Goal: Communication & Community: Answer question/provide support

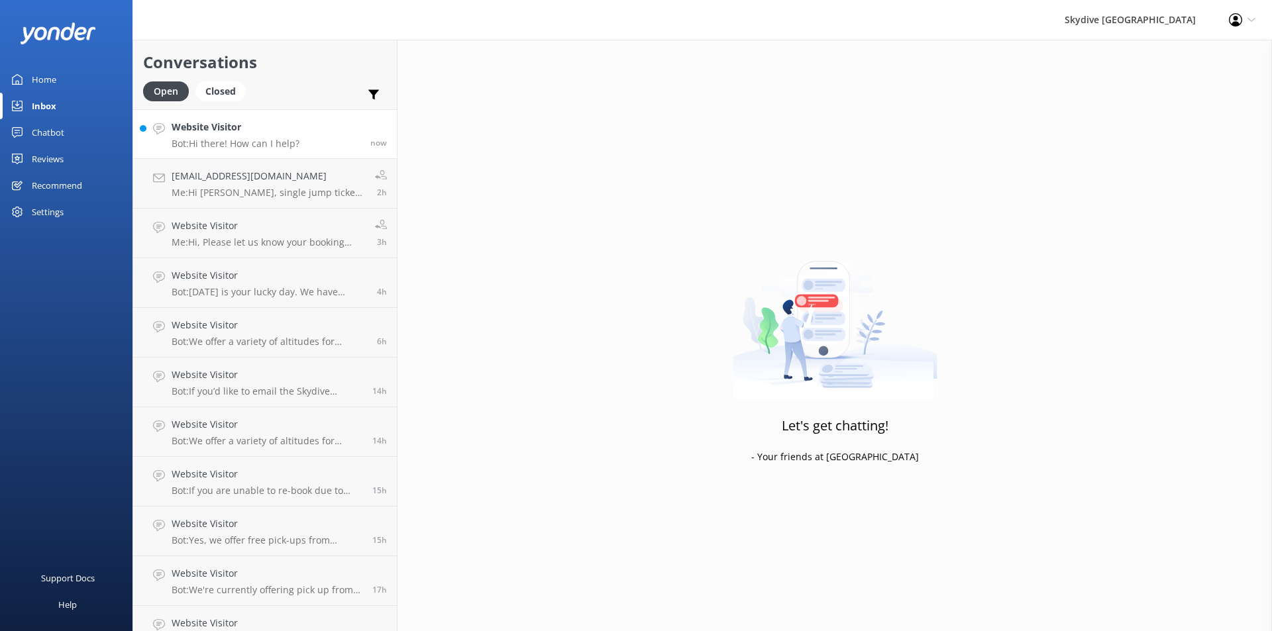
click at [236, 130] on h4 "Website Visitor" at bounding box center [236, 127] width 128 height 15
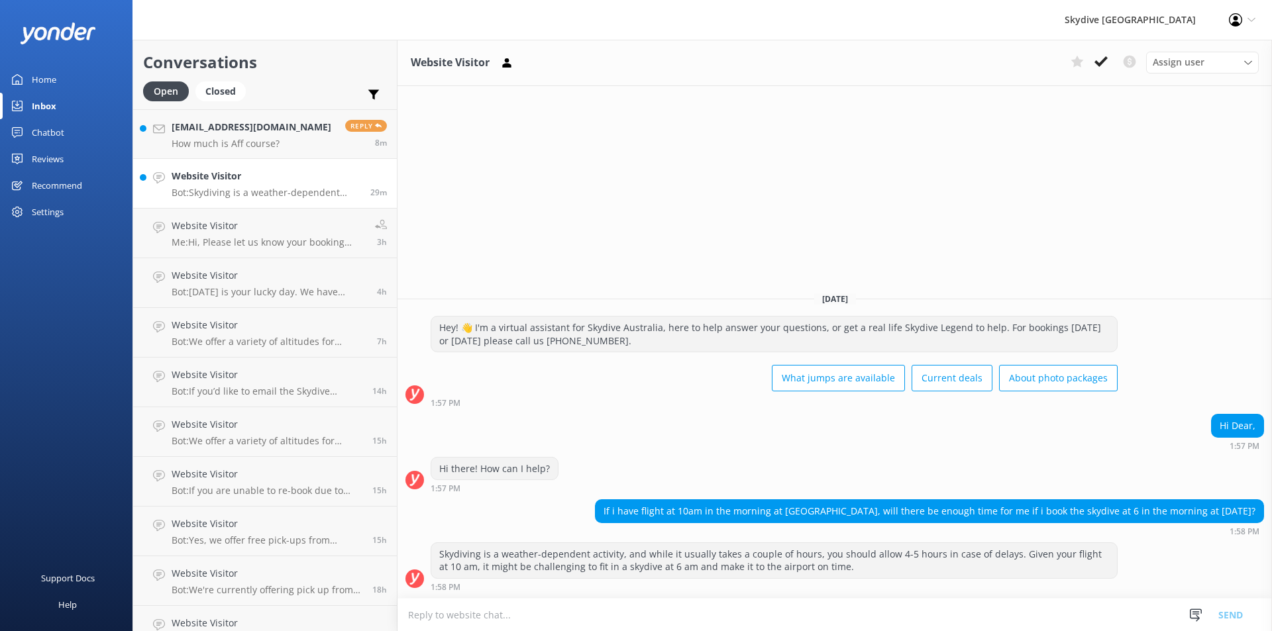
click at [243, 177] on h4 "Website Visitor" at bounding box center [266, 176] width 189 height 15
click at [228, 180] on h4 "Website Visitor" at bounding box center [266, 176] width 189 height 15
click at [211, 175] on h4 "Website Visitor" at bounding box center [266, 176] width 189 height 15
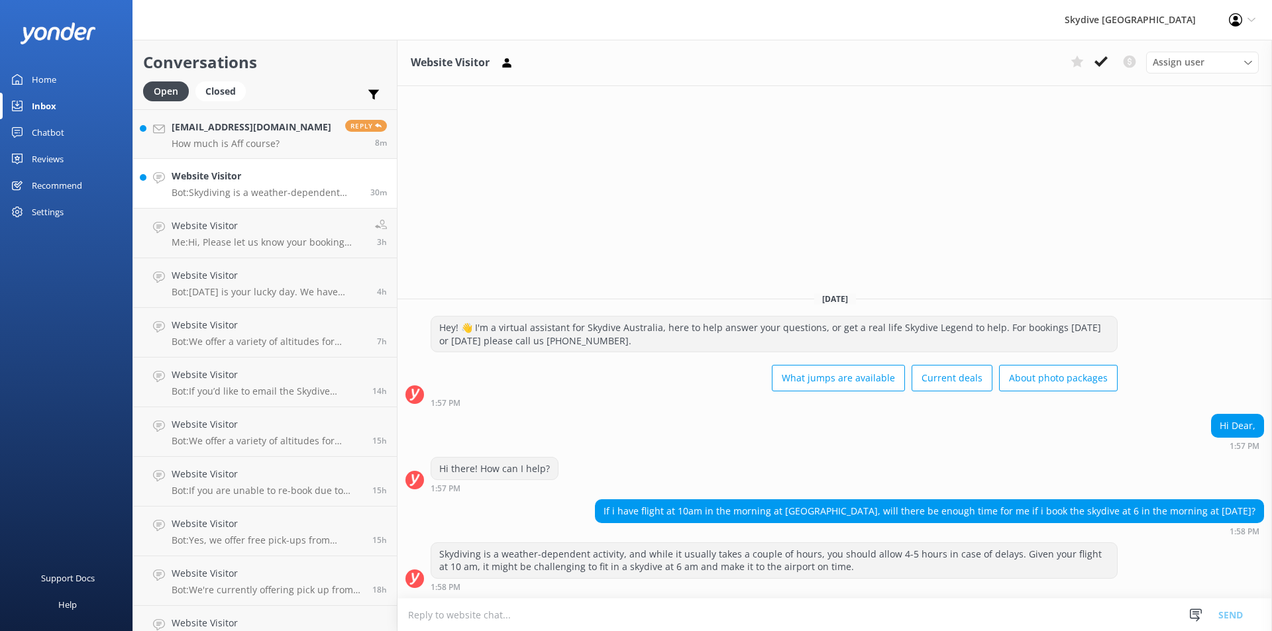
click at [211, 175] on h4 "Website Visitor" at bounding box center [266, 176] width 189 height 15
click at [232, 179] on h4 "Website Visitor" at bounding box center [266, 176] width 189 height 15
click at [199, 180] on h4 "Website Visitor" at bounding box center [266, 176] width 189 height 15
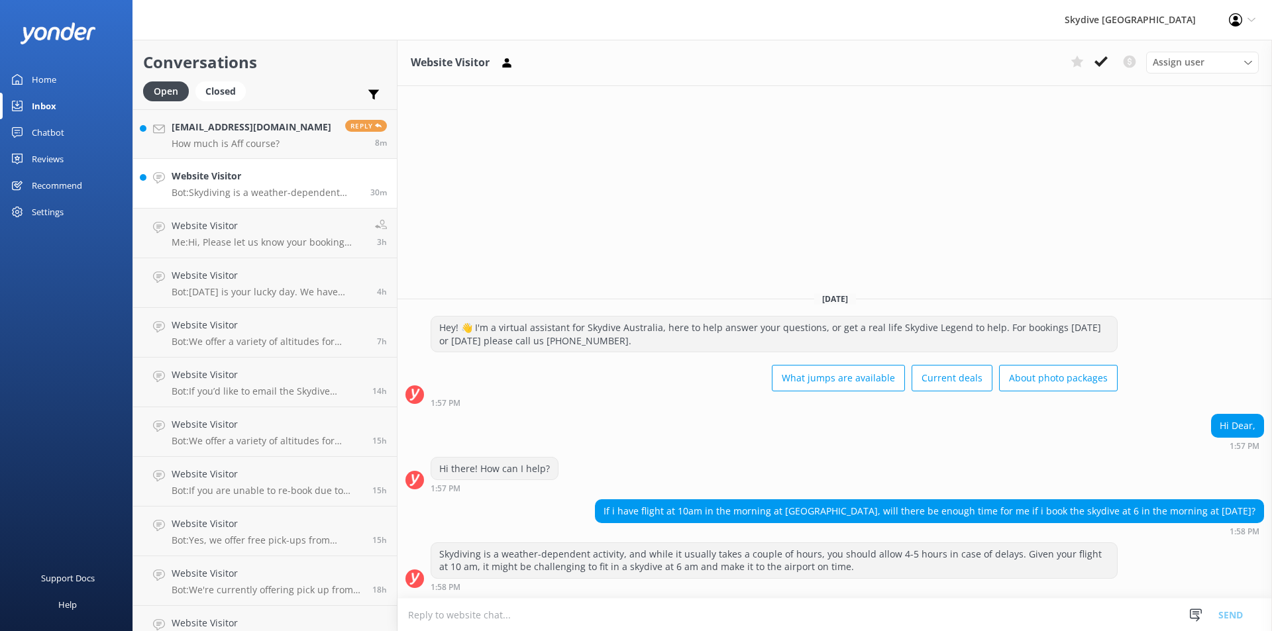
click at [199, 180] on h4 "Website Visitor" at bounding box center [266, 176] width 189 height 15
click at [223, 186] on div "Website Visitor Bot: Skydiving is a weather-dependent activity, and while it us…" at bounding box center [266, 183] width 189 height 29
click at [212, 186] on div "Website Visitor Bot: Skydiving is a weather-dependent activity, and while it us…" at bounding box center [266, 183] width 189 height 29
click at [219, 129] on h4 "[EMAIL_ADDRESS][DOMAIN_NAME]" at bounding box center [254, 127] width 164 height 15
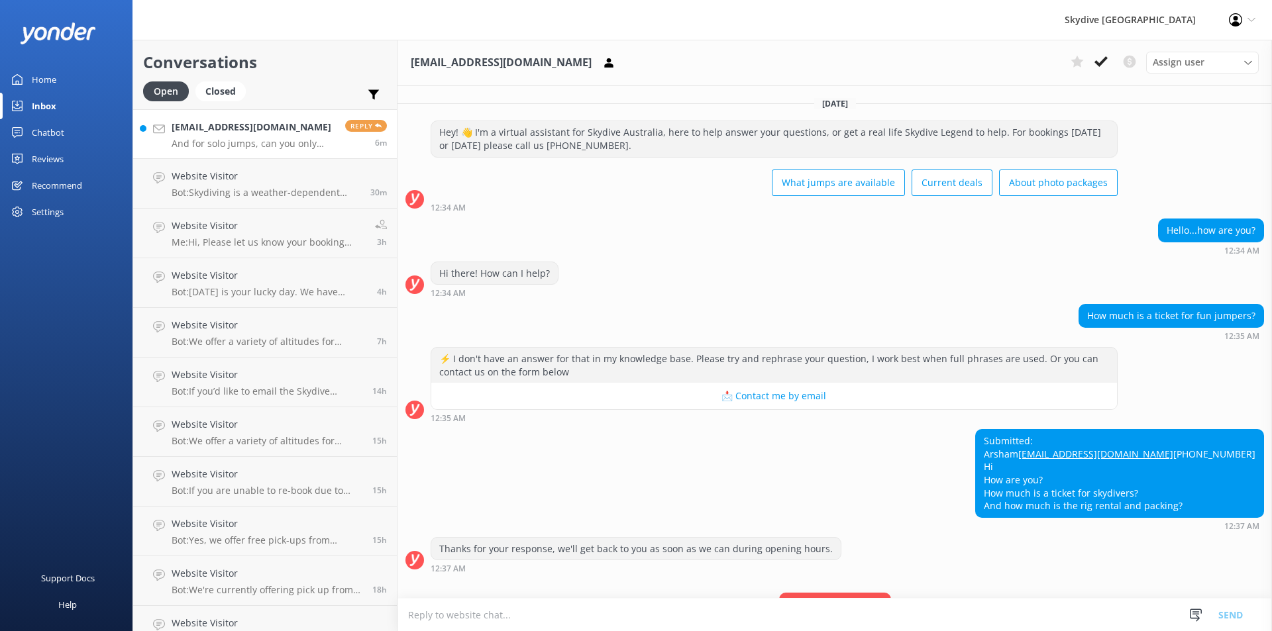
scroll to position [222, 0]
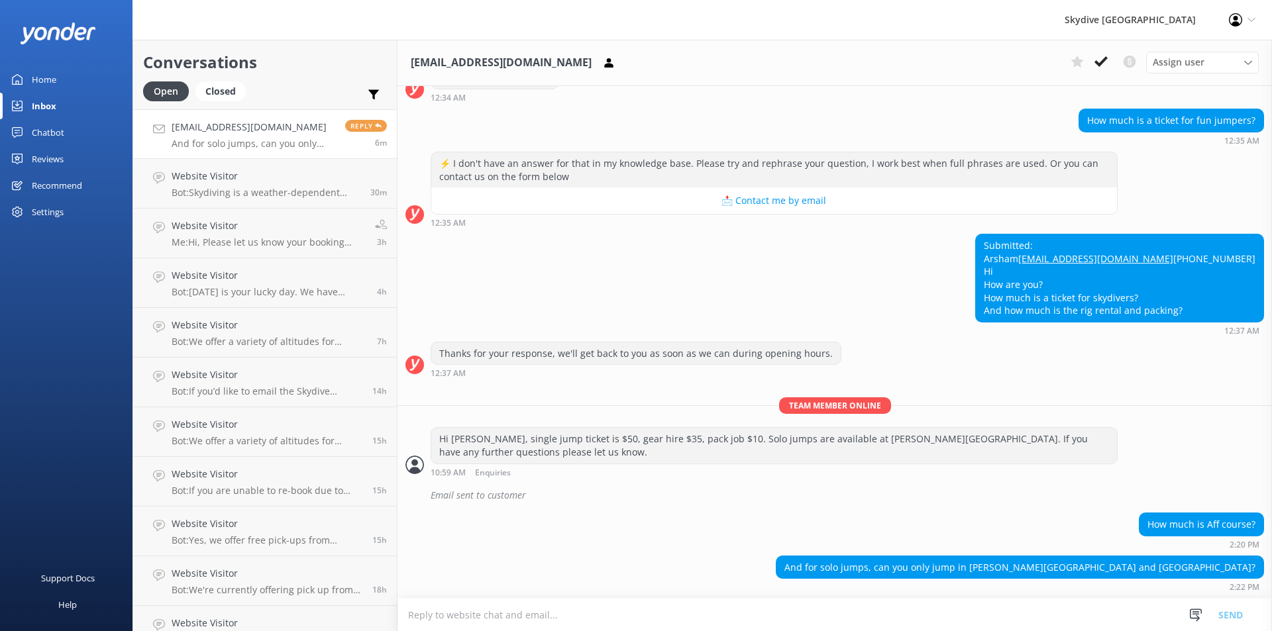
click at [484, 623] on textarea at bounding box center [834, 615] width 874 height 32
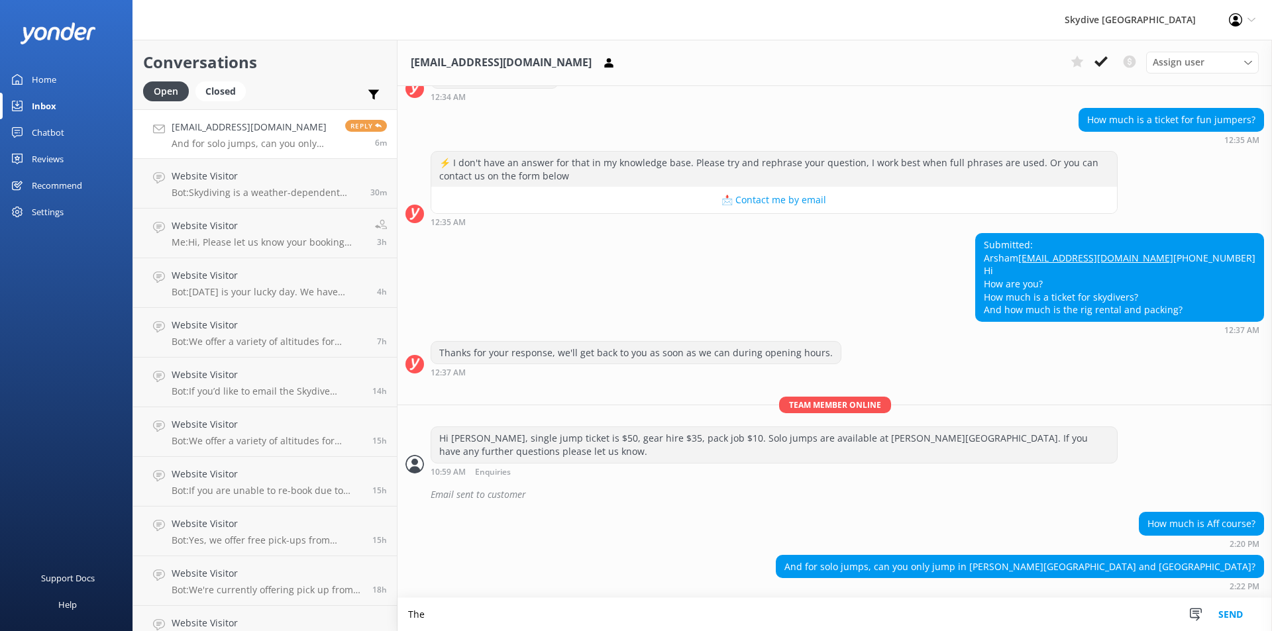
scroll to position [223, 0]
click at [570, 615] on textarea "The cost for AFF course is $2950" at bounding box center [834, 614] width 874 height 33
drag, startPoint x: 1096, startPoint y: 566, endPoint x: 1241, endPoint y: 576, distance: 144.8
click at [1241, 576] on div "And for solo jumps, can you only jump in [PERSON_NAME][GEOGRAPHIC_DATA] and [GE…" at bounding box center [1019, 567] width 487 height 23
copy div "[PERSON_NAME][GEOGRAPHIC_DATA] and [GEOGRAPHIC_DATA]"
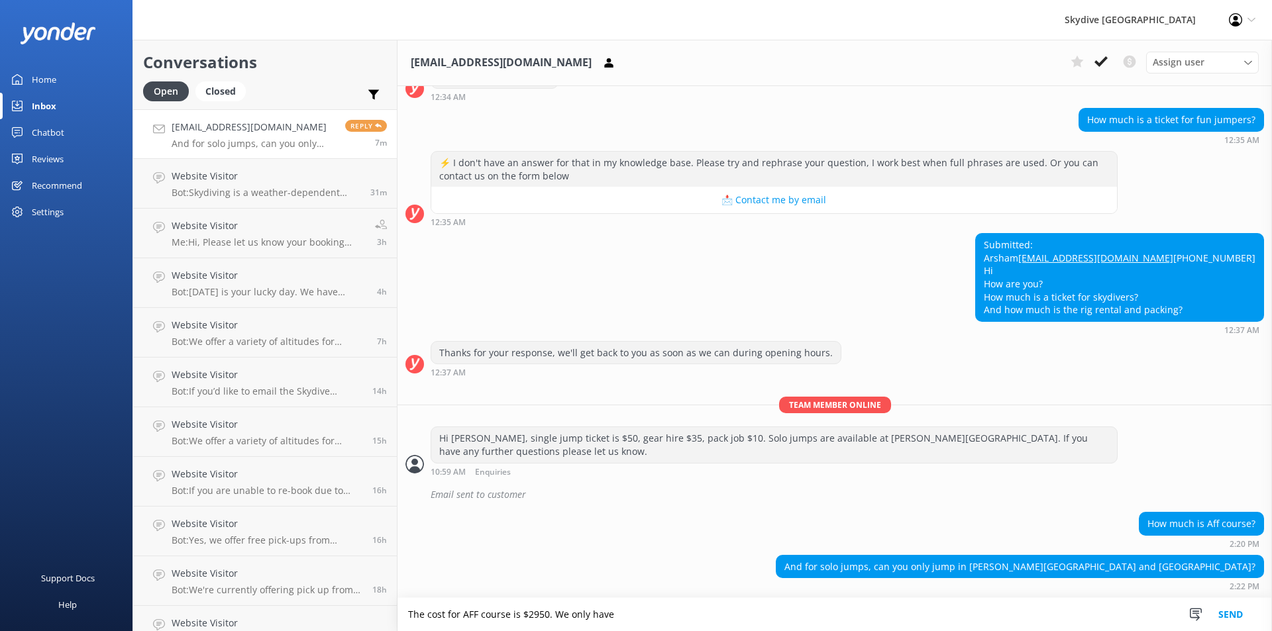
click at [615, 612] on textarea "The cost for AFF course is $2950. We only have" at bounding box center [834, 614] width 874 height 33
paste textarea "[PERSON_NAME][GEOGRAPHIC_DATA] and [GEOGRAPHIC_DATA]"
click at [557, 615] on textarea "The cost for AFF course is $2950. [PERSON_NAME][GEOGRAPHIC_DATA] and [GEOGRAPHI…" at bounding box center [834, 614] width 874 height 33
type textarea "The cost for AFF course is $2950. AFF course and solo jumps are only available …"
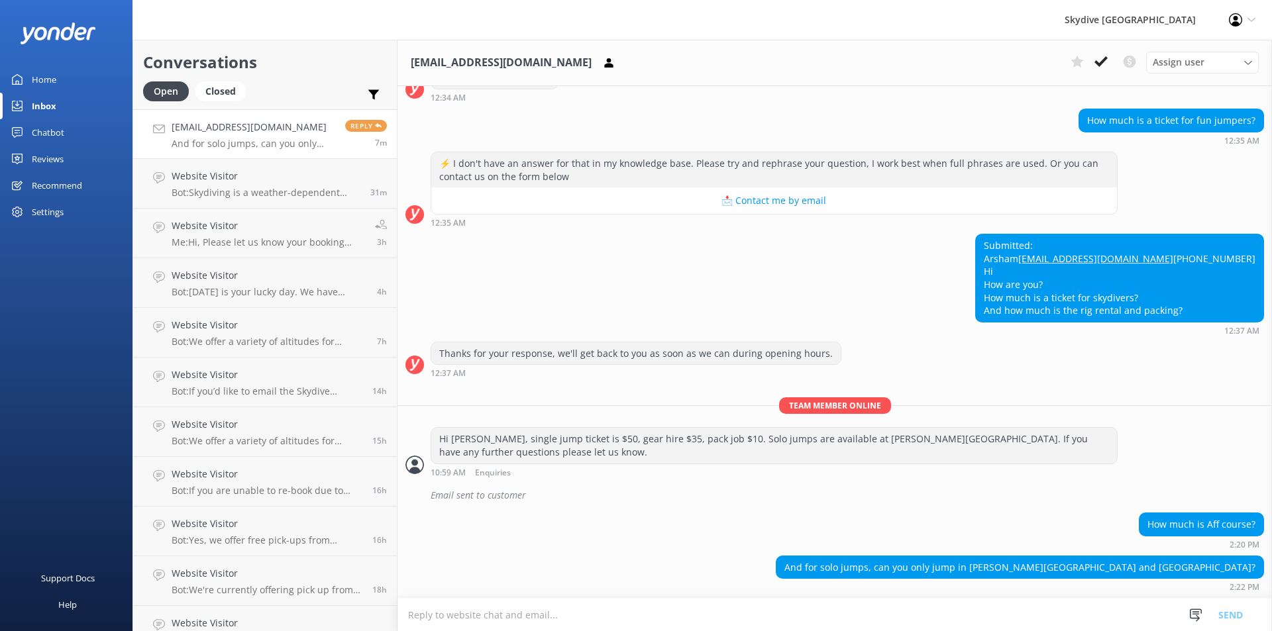
scroll to position [264, 0]
